Goal: Find contact information: Find contact information

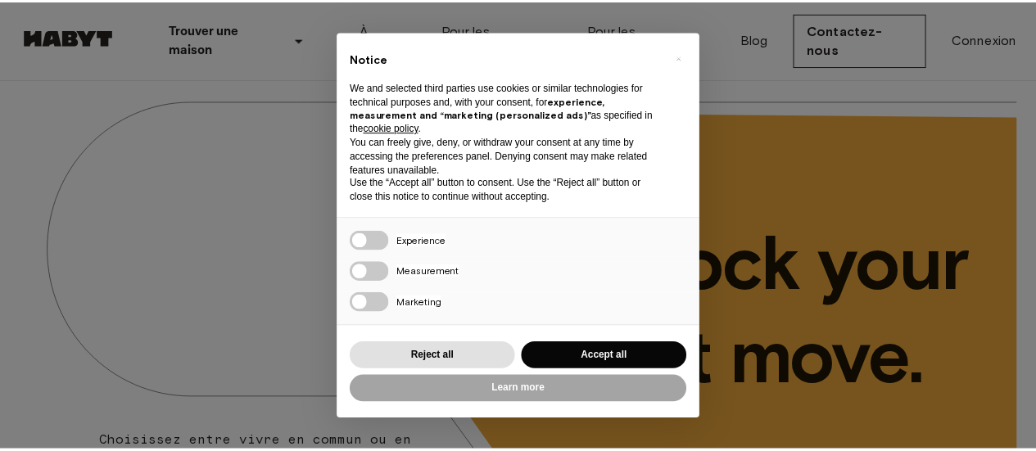
scroll to position [82, 0]
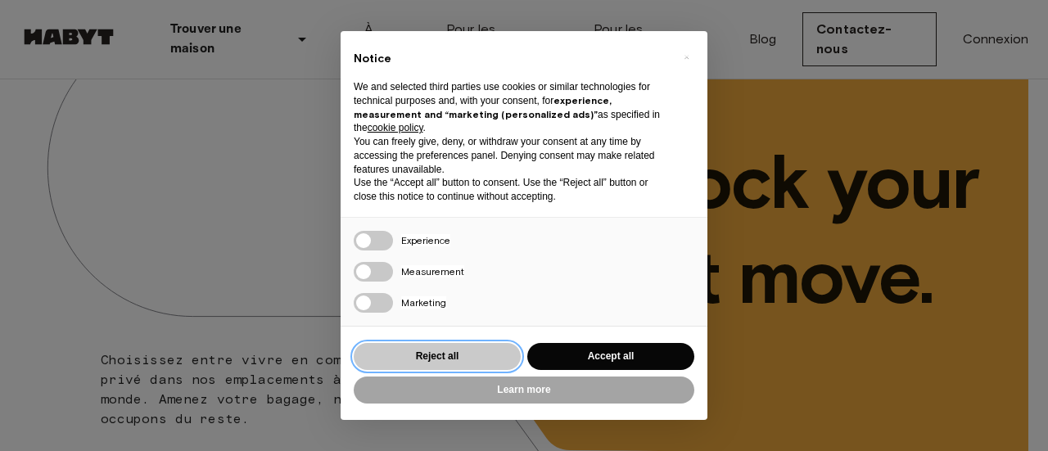
click at [445, 356] on button "Reject all" at bounding box center [437, 356] width 167 height 27
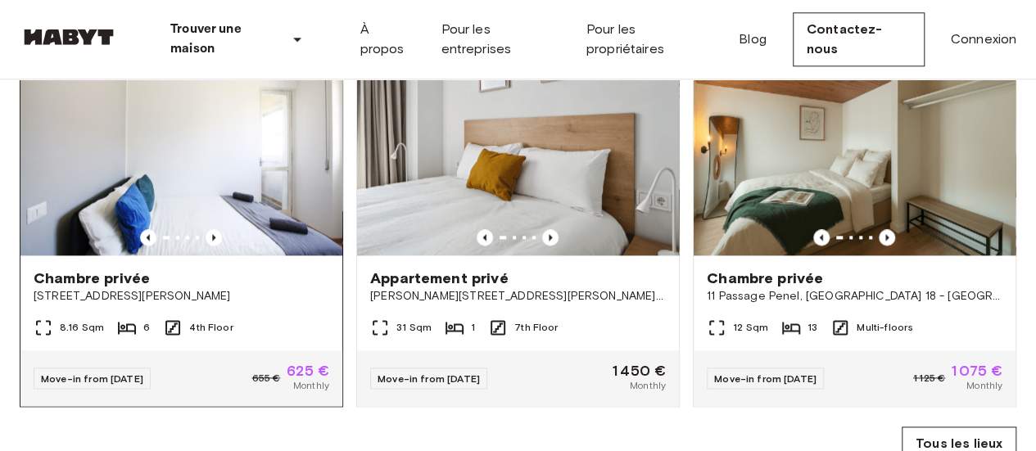
scroll to position [903, 0]
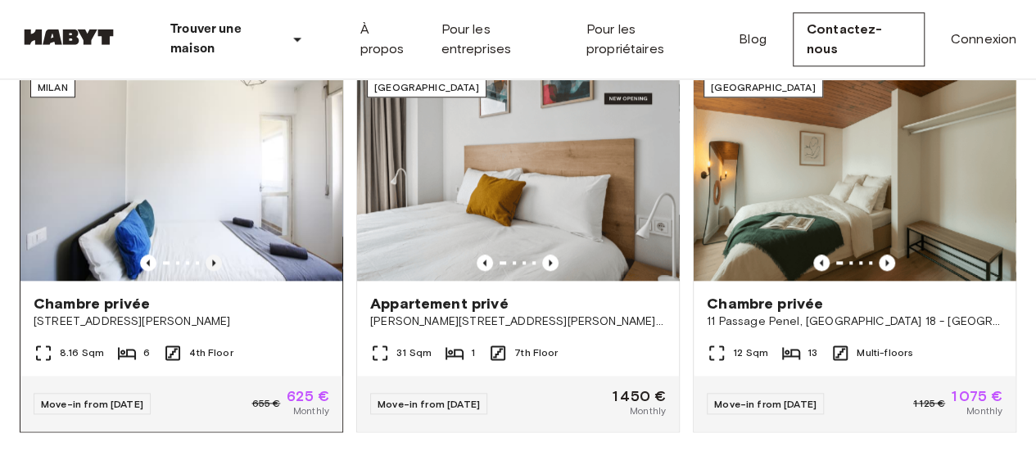
click at [216, 271] on icon "Previous image" at bounding box center [214, 263] width 16 height 16
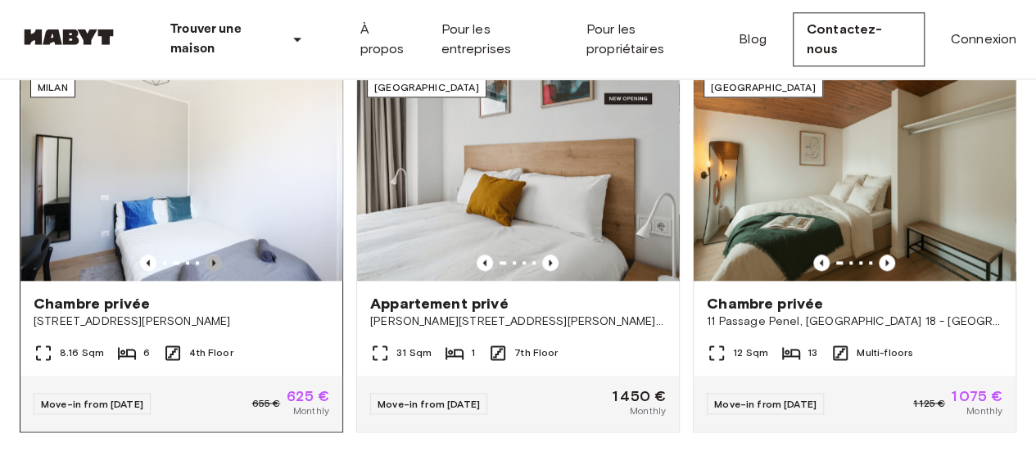
click at [216, 271] on icon "Previous image" at bounding box center [214, 263] width 16 height 16
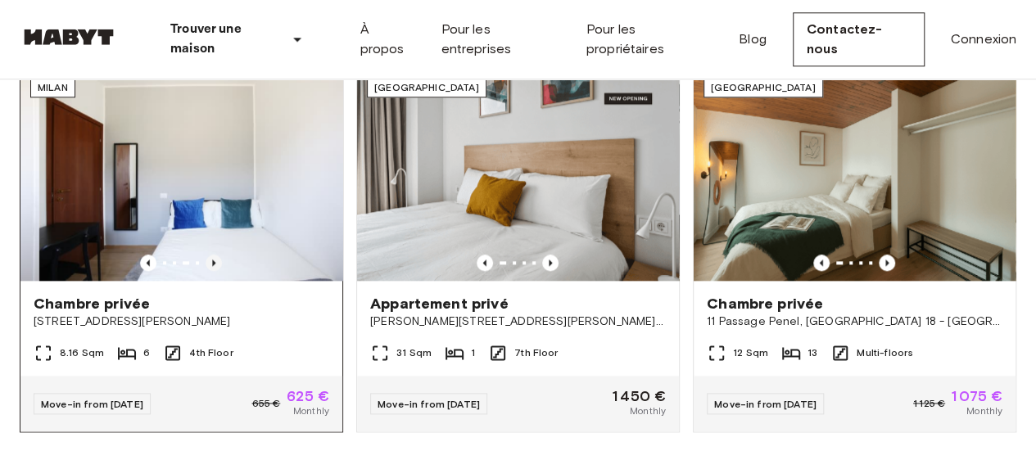
click at [216, 271] on icon "Previous image" at bounding box center [214, 263] width 16 height 16
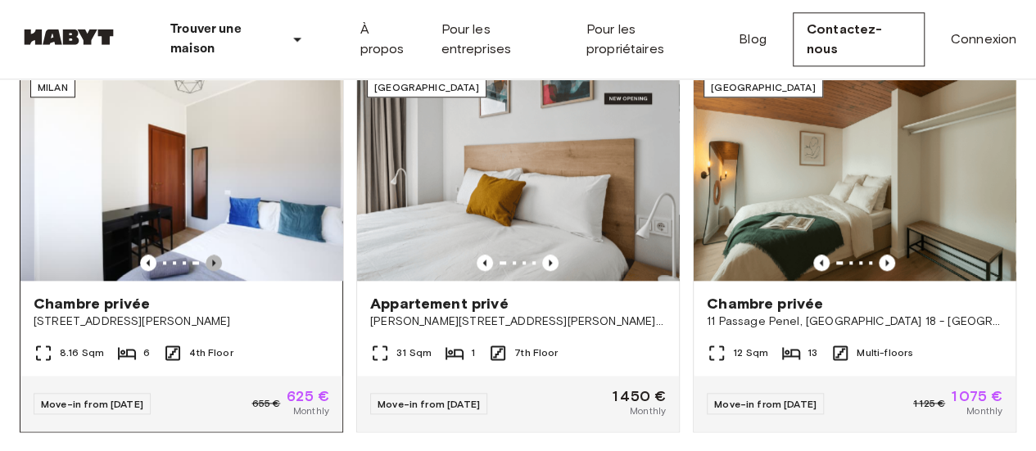
click at [216, 271] on icon "Previous image" at bounding box center [214, 263] width 16 height 16
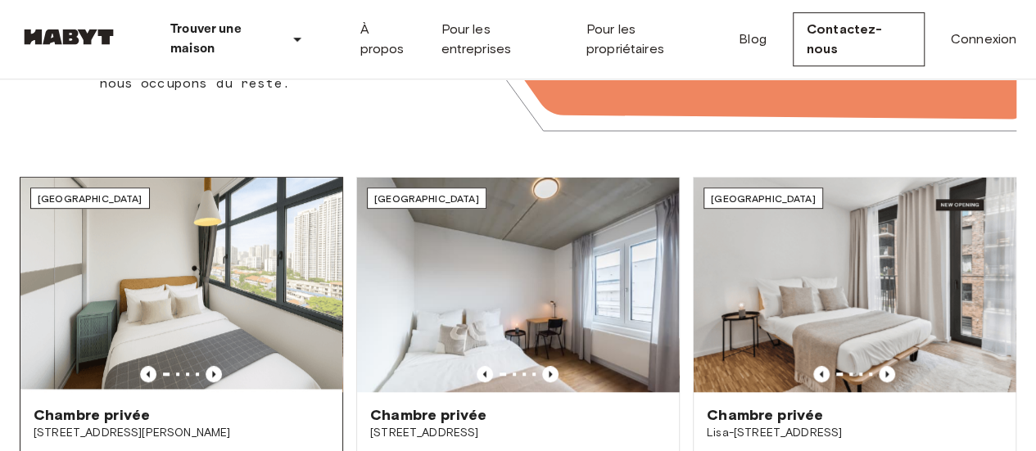
scroll to position [494, 0]
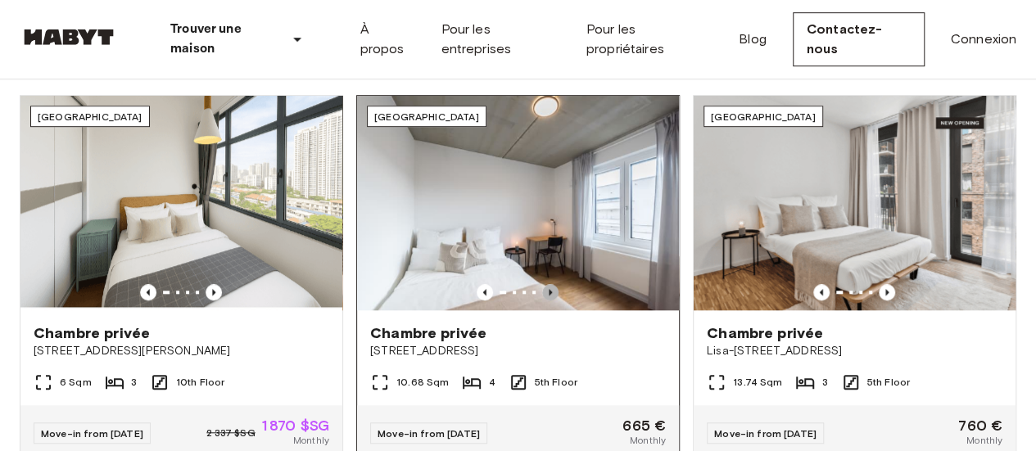
click at [547, 292] on icon "Previous image" at bounding box center [550, 292] width 16 height 16
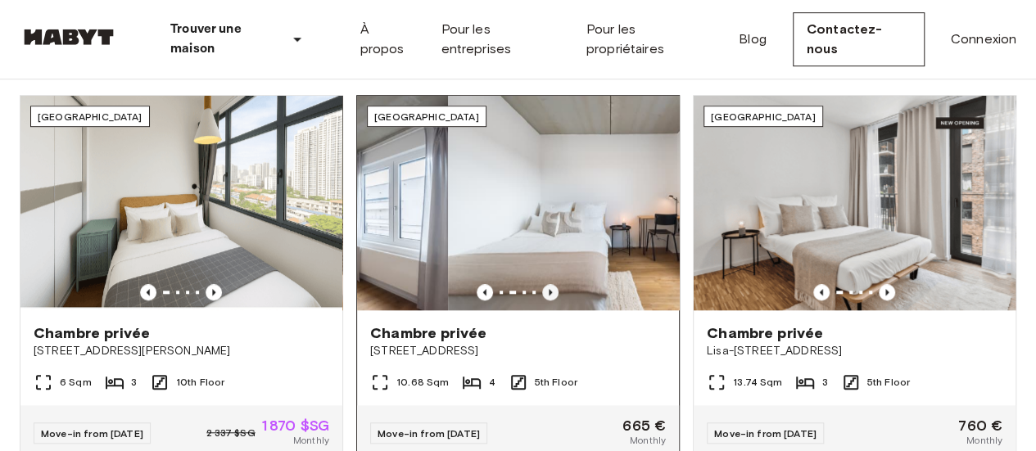
click at [547, 292] on icon "Previous image" at bounding box center [550, 292] width 16 height 16
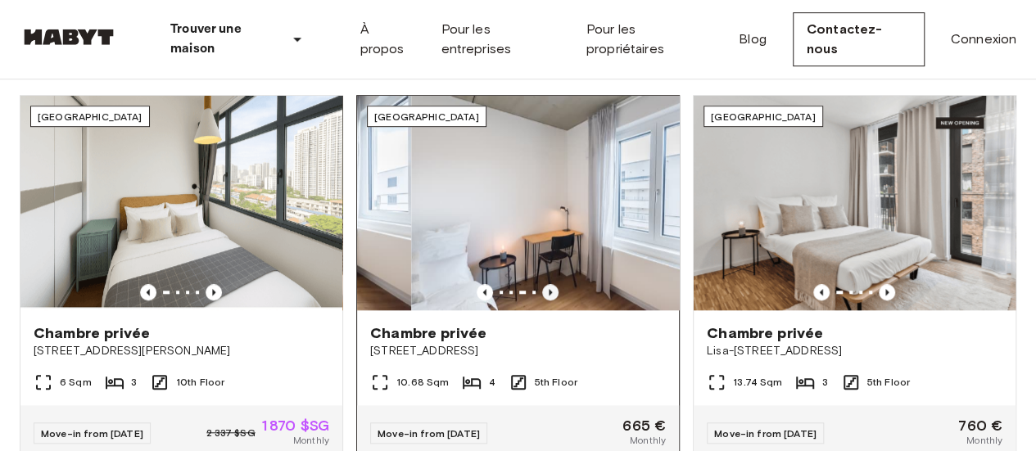
click at [547, 292] on icon "Previous image" at bounding box center [550, 292] width 16 height 16
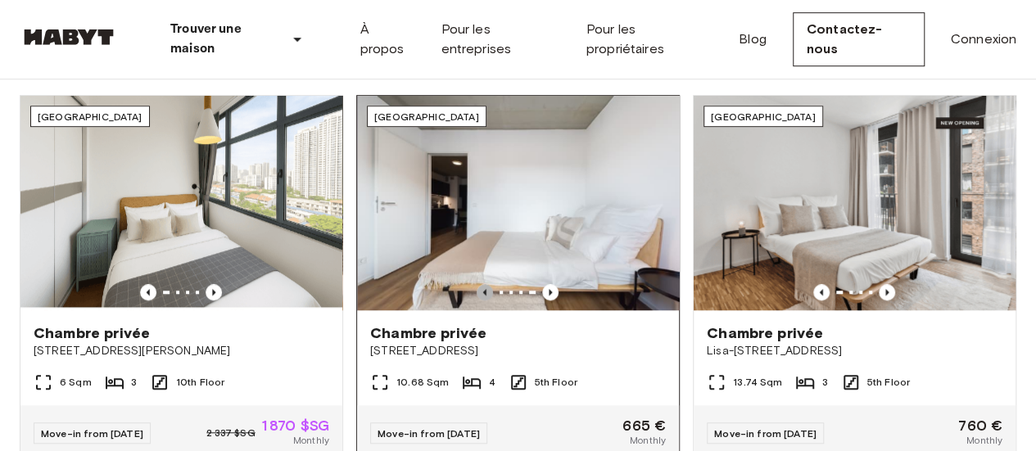
click at [485, 291] on icon "Previous image" at bounding box center [484, 292] width 3 height 7
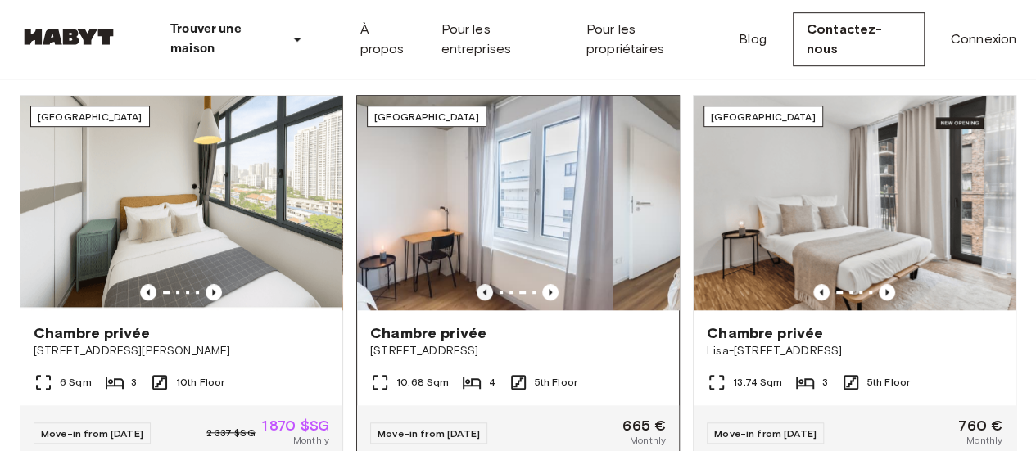
click at [485, 291] on icon "Previous image" at bounding box center [484, 292] width 3 height 7
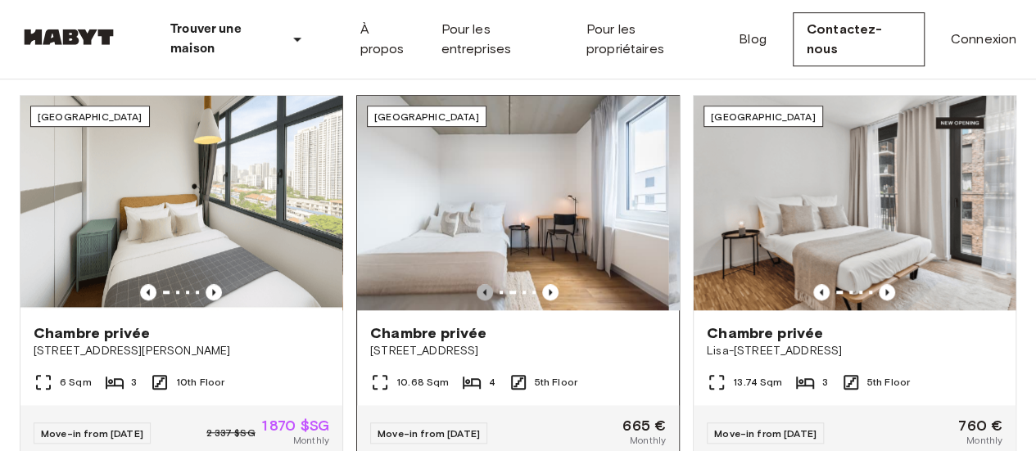
click at [485, 291] on icon "Previous image" at bounding box center [484, 292] width 3 height 7
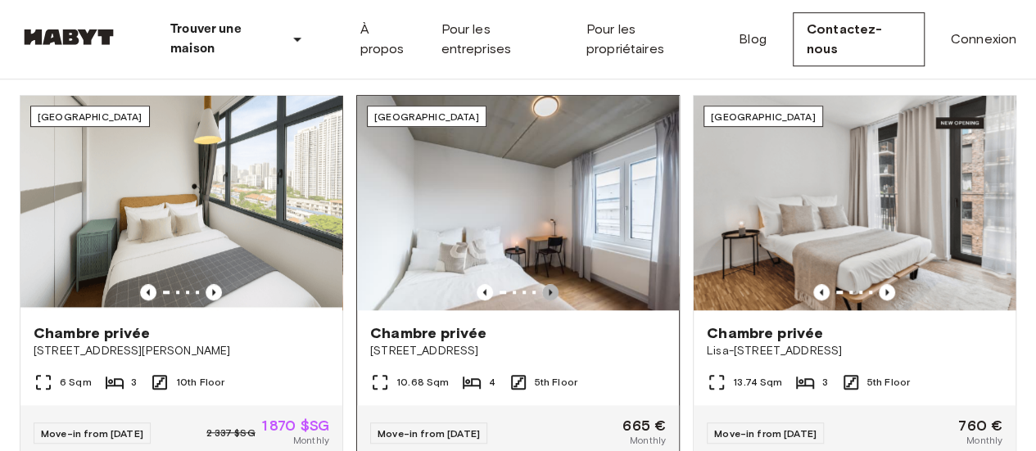
click at [550, 286] on icon "Previous image" at bounding box center [550, 292] width 16 height 16
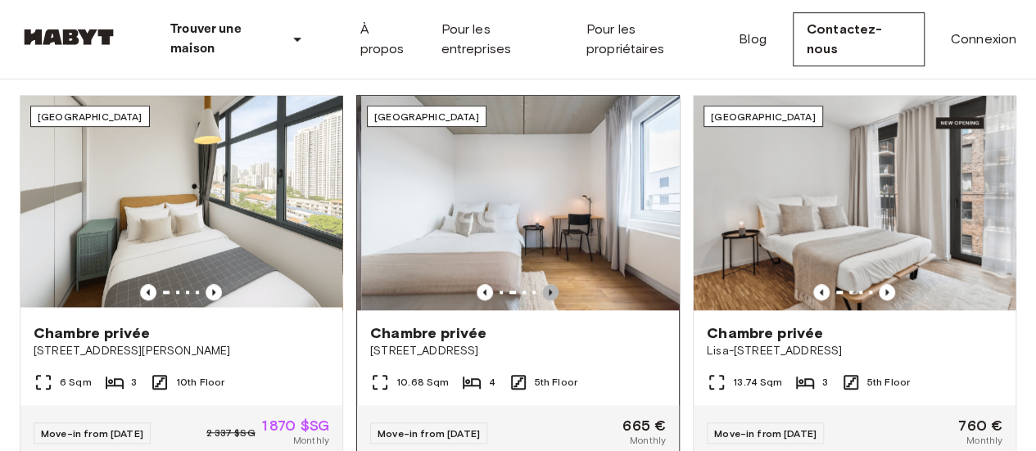
click at [550, 286] on icon "Previous image" at bounding box center [550, 292] width 16 height 16
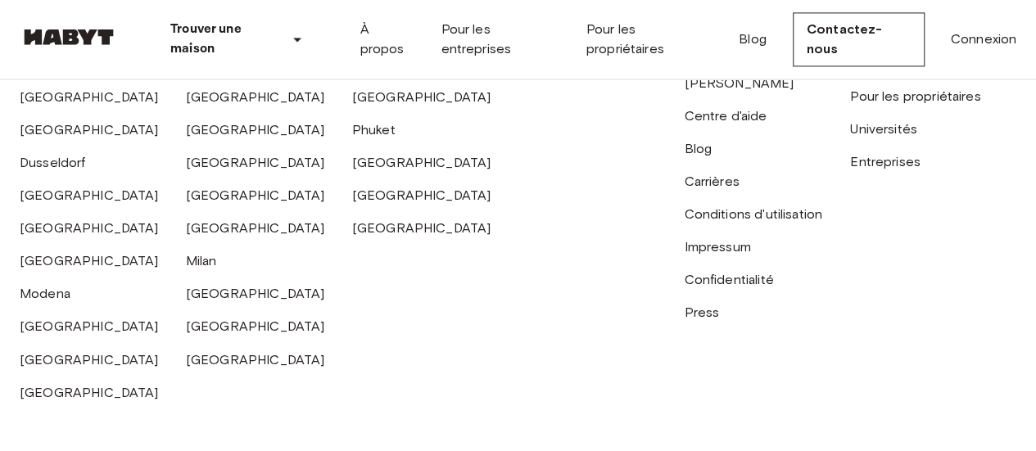
scroll to position [4296, 0]
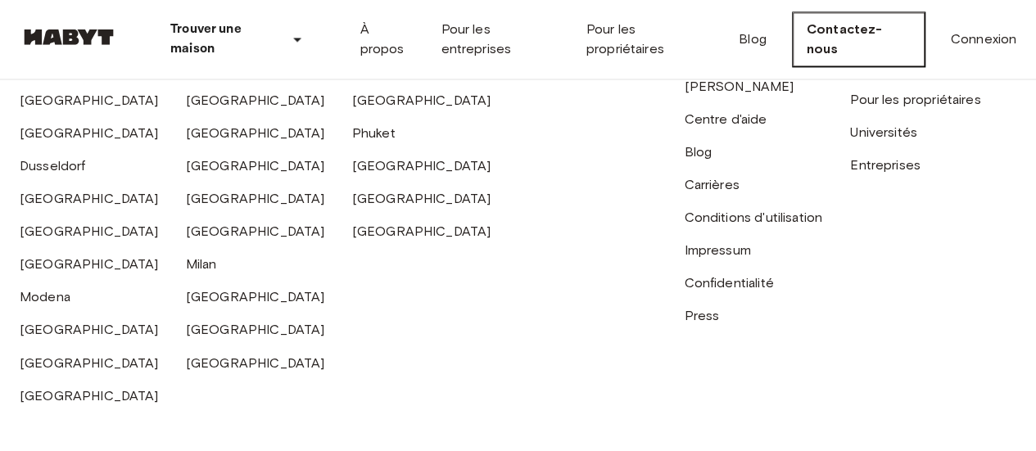
click at [860, 25] on link "Contactez-nous" at bounding box center [859, 39] width 132 height 54
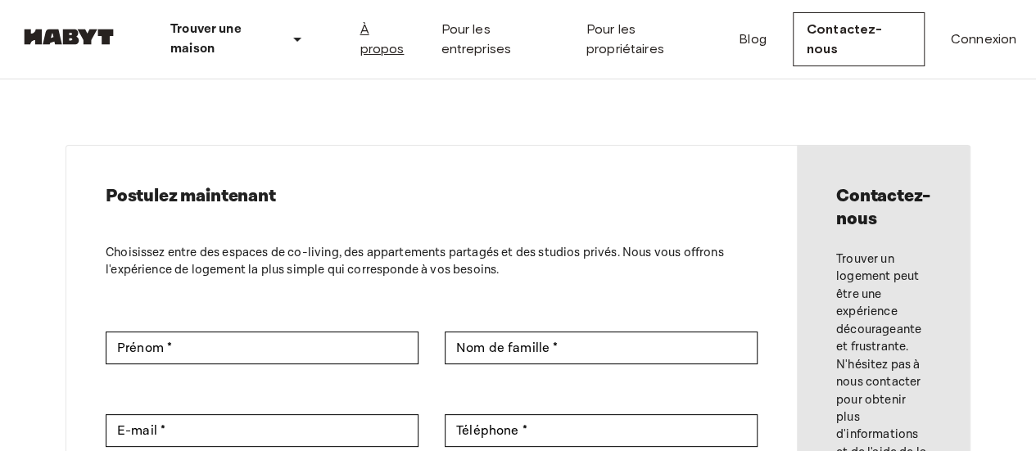
click at [377, 42] on link "À propos" at bounding box center [386, 39] width 55 height 39
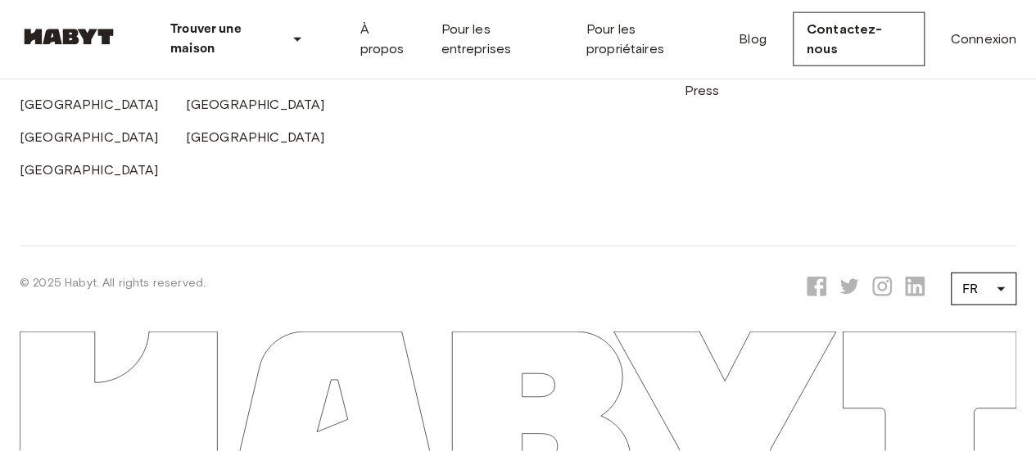
scroll to position [5531, 0]
